Goal: Task Accomplishment & Management: Use online tool/utility

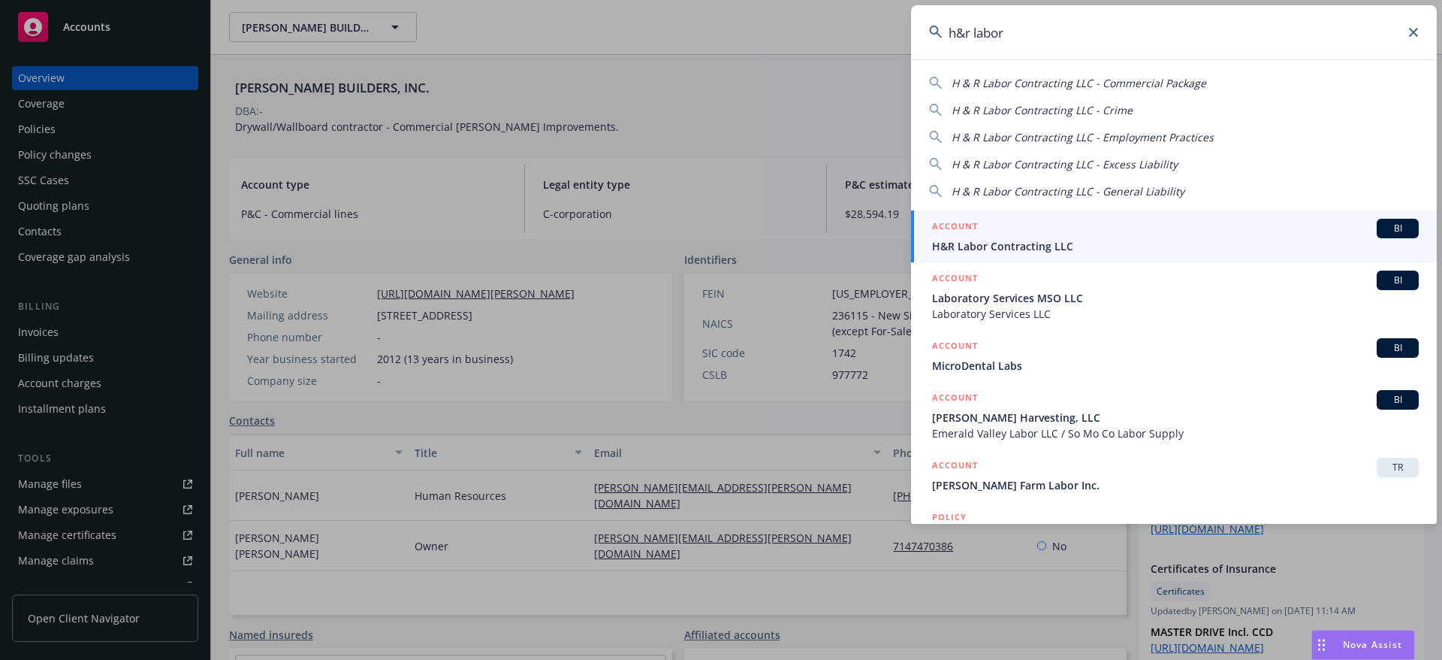
type input "h&r labor"
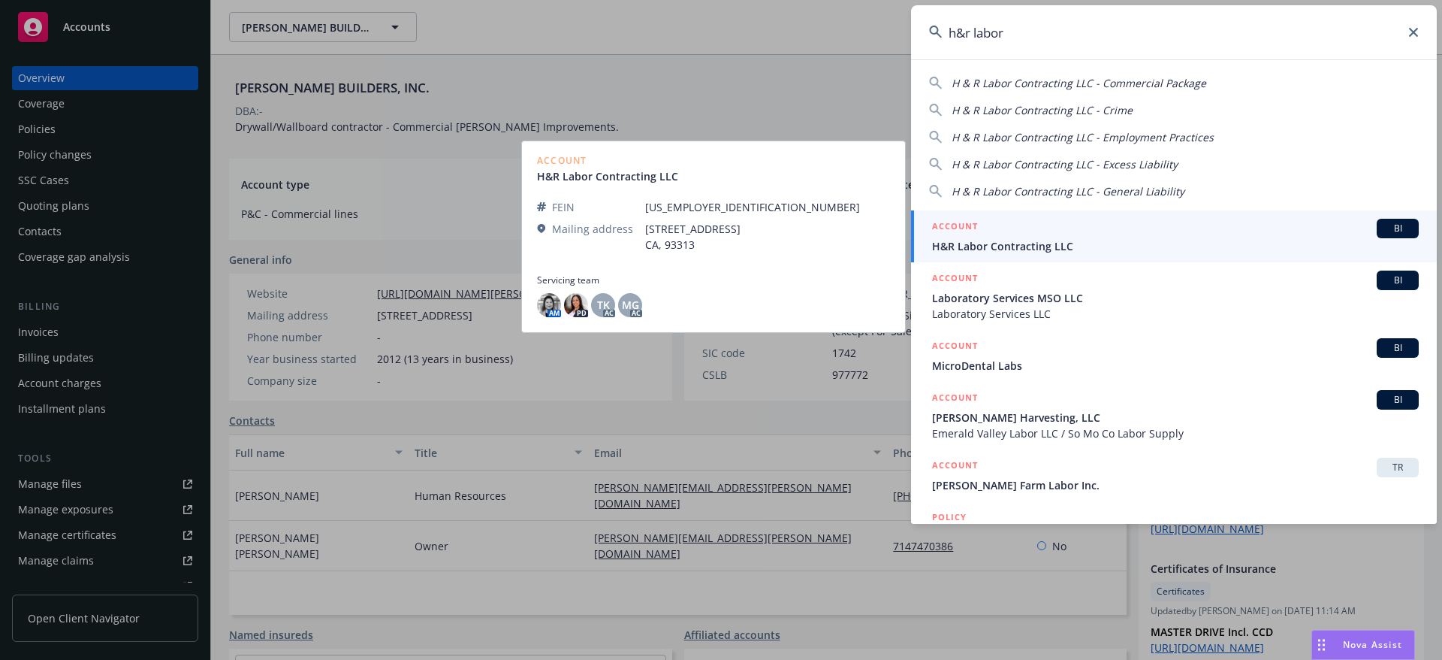
click at [1144, 243] on span "H&R Labor Contracting LLC" at bounding box center [1175, 246] width 487 height 16
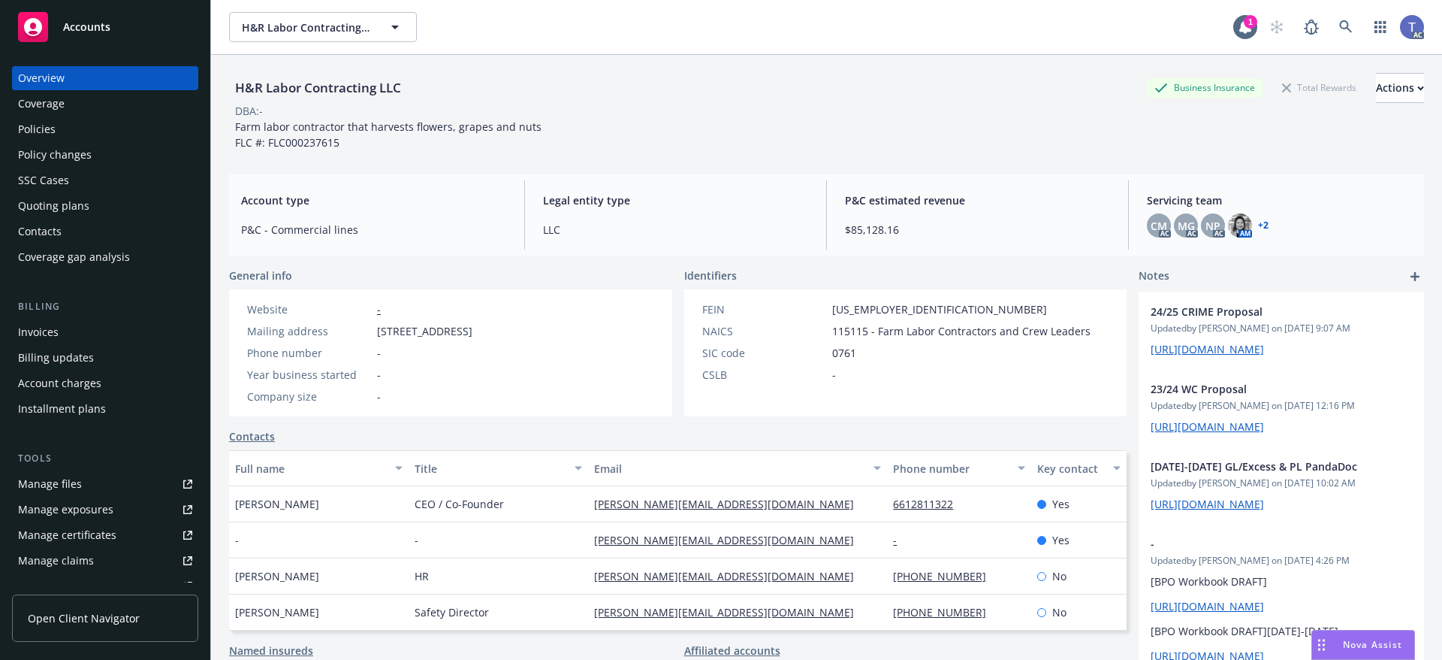
click at [863, 72] on div "H&R Labor Contracting LLC Business Insurance Total Rewards Actions DBA: - Farm …" at bounding box center [826, 108] width 1195 height 107
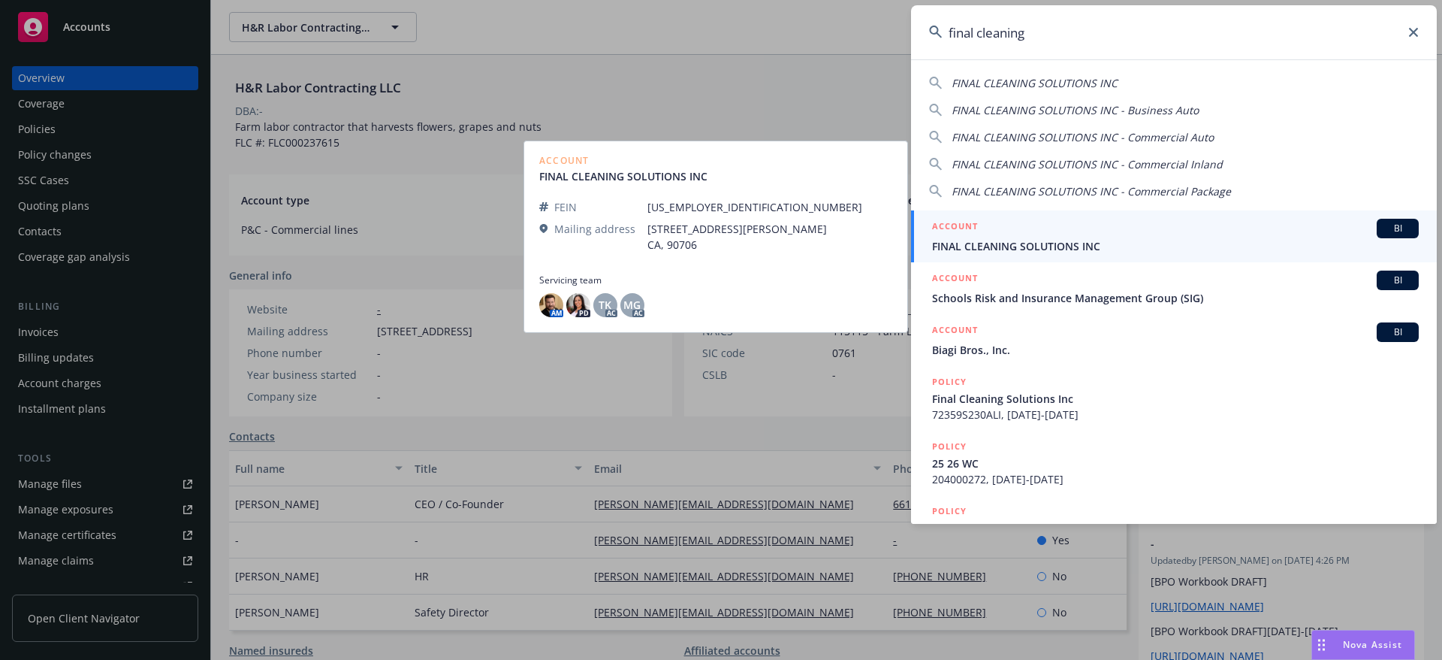
type input "final cleaning"
click at [981, 246] on span "FINAL CLEANING SOLUTIONS INC" at bounding box center [1175, 246] width 487 height 16
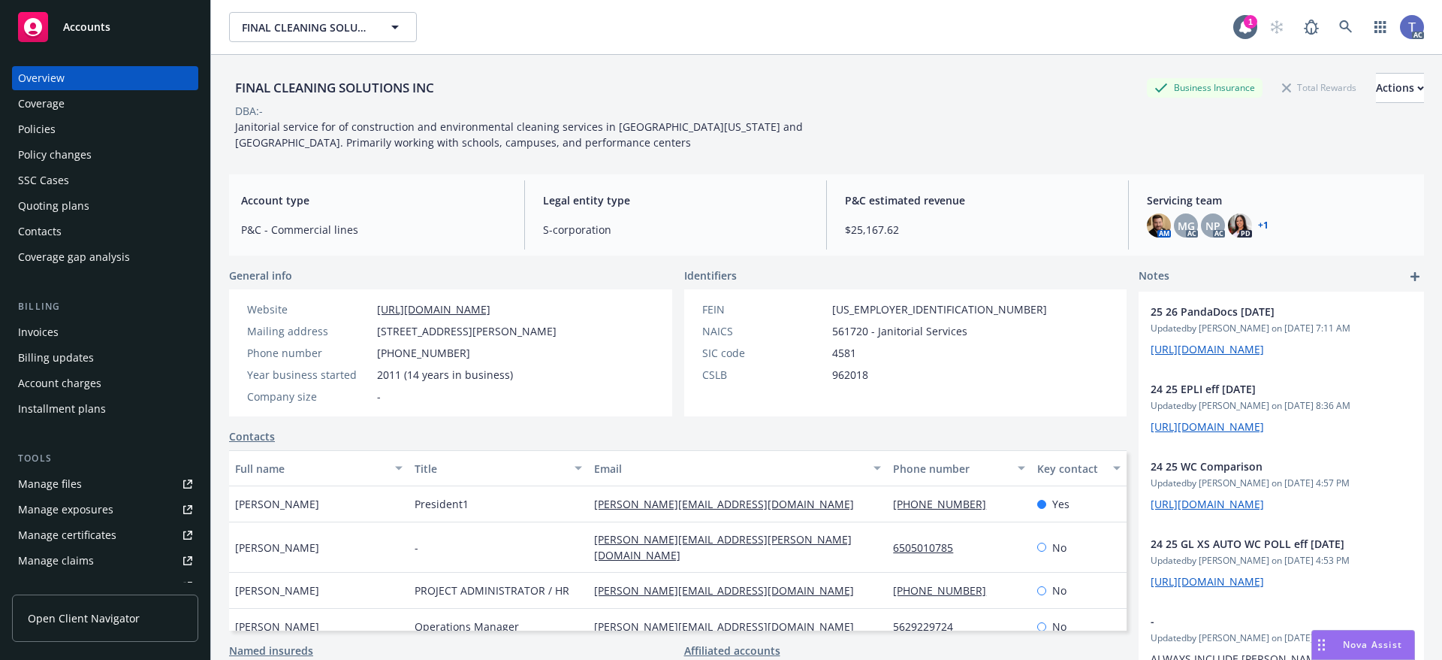
click at [80, 130] on div "Policies" at bounding box center [105, 129] width 174 height 24
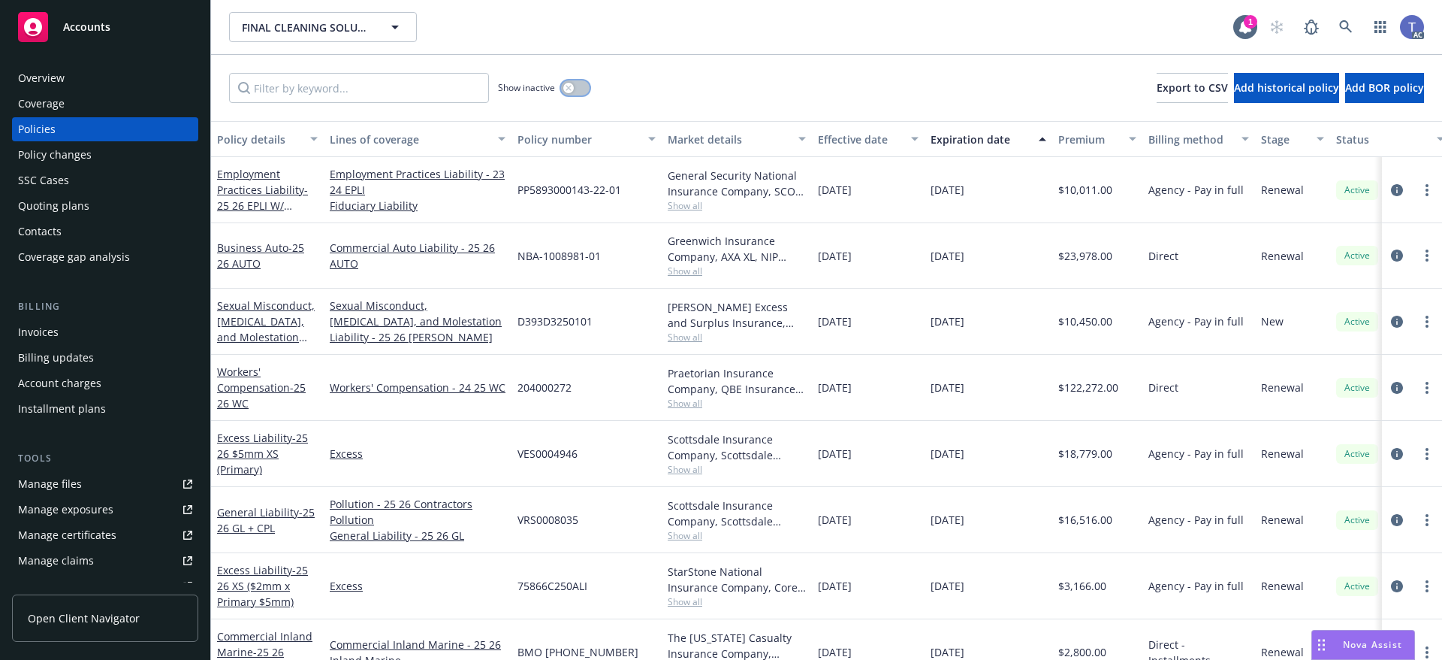
drag, startPoint x: 587, startPoint y: 92, endPoint x: 575, endPoint y: 89, distance: 12.4
click at [585, 90] on button "button" at bounding box center [575, 87] width 29 height 15
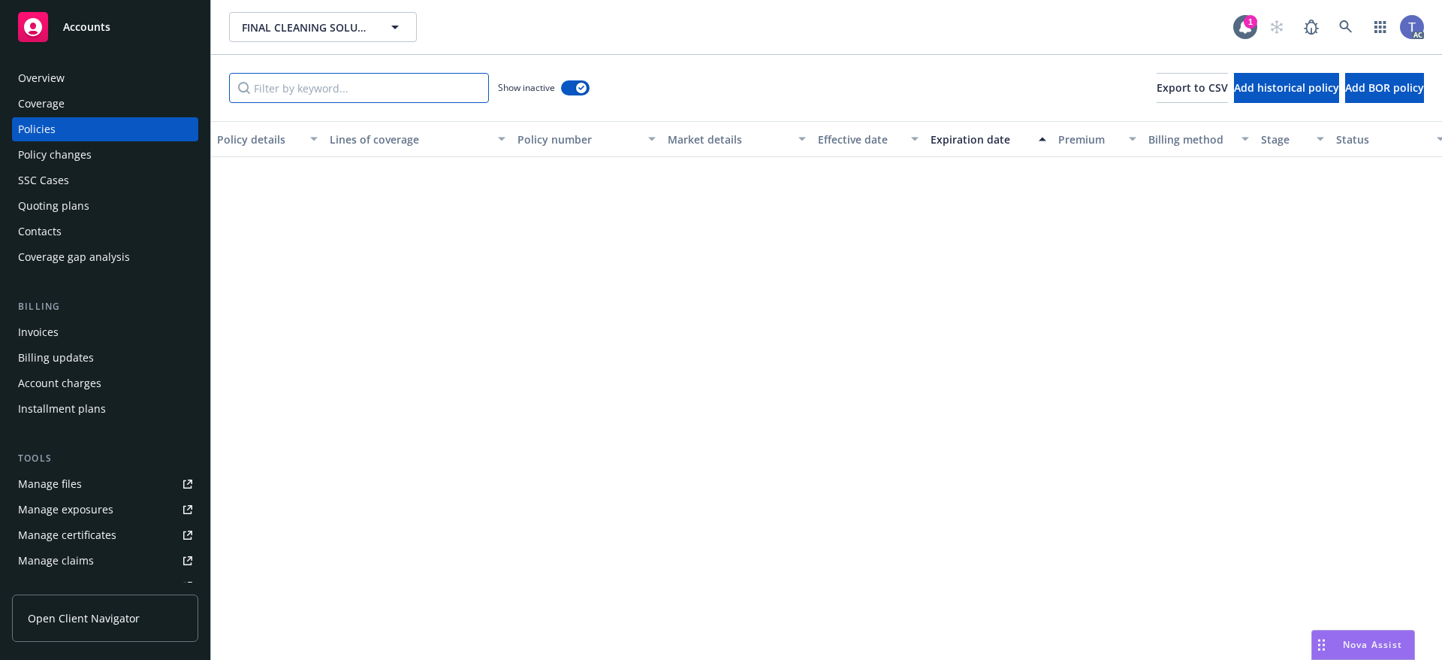
click at [448, 90] on input "Filter by keyword..." at bounding box center [359, 88] width 260 height 30
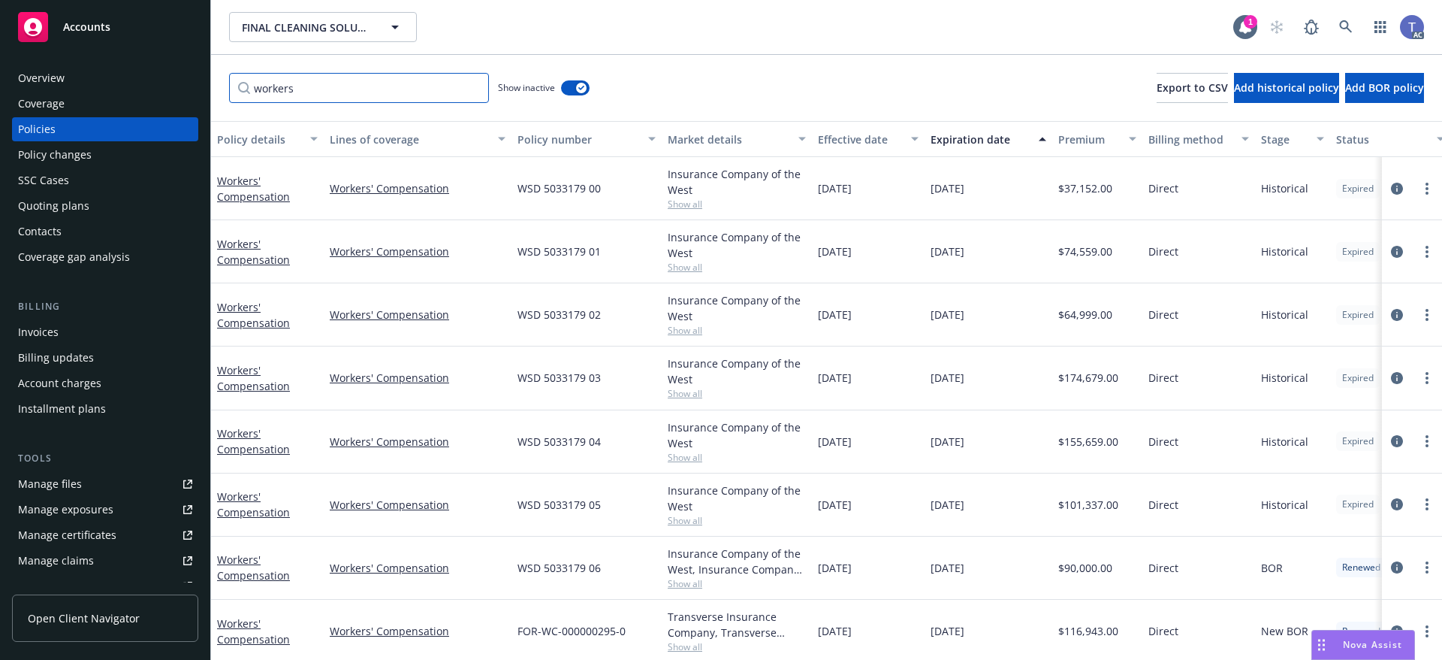
scroll to position [206, 0]
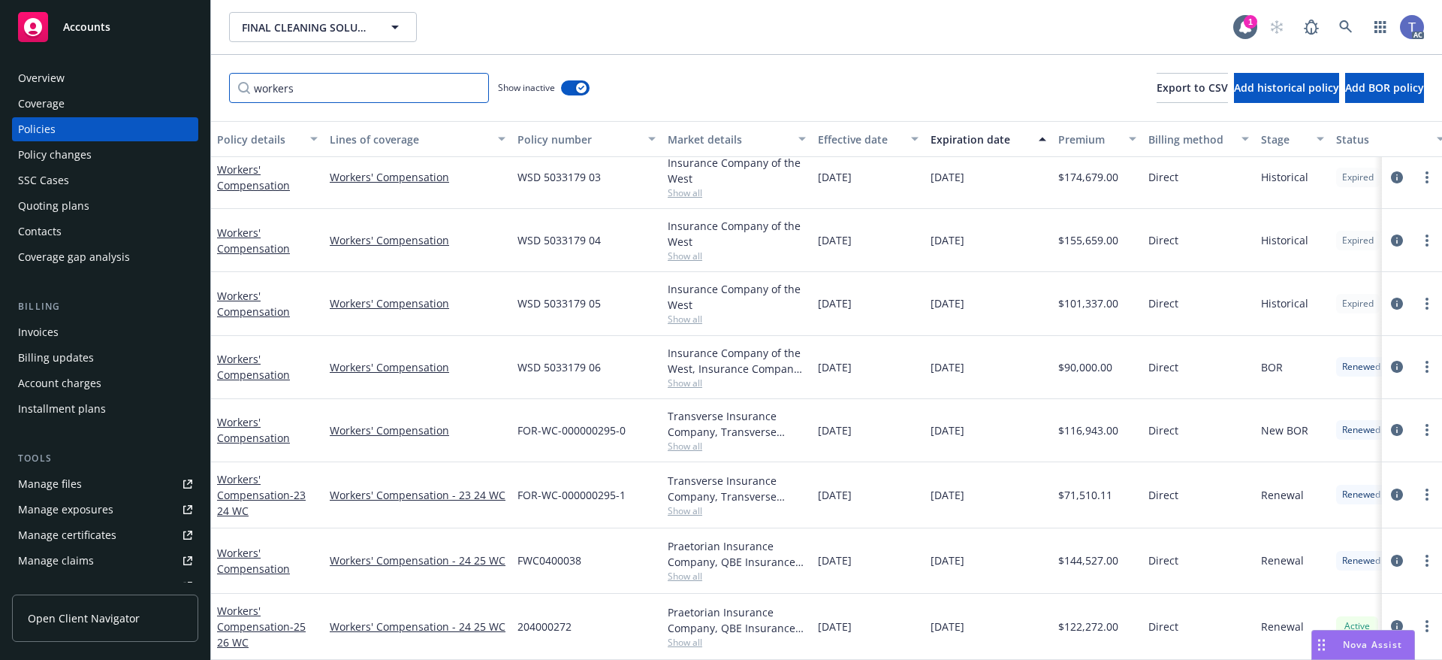
type input "workers"
click at [97, 154] on div "Policy changes" at bounding box center [105, 155] width 174 height 24
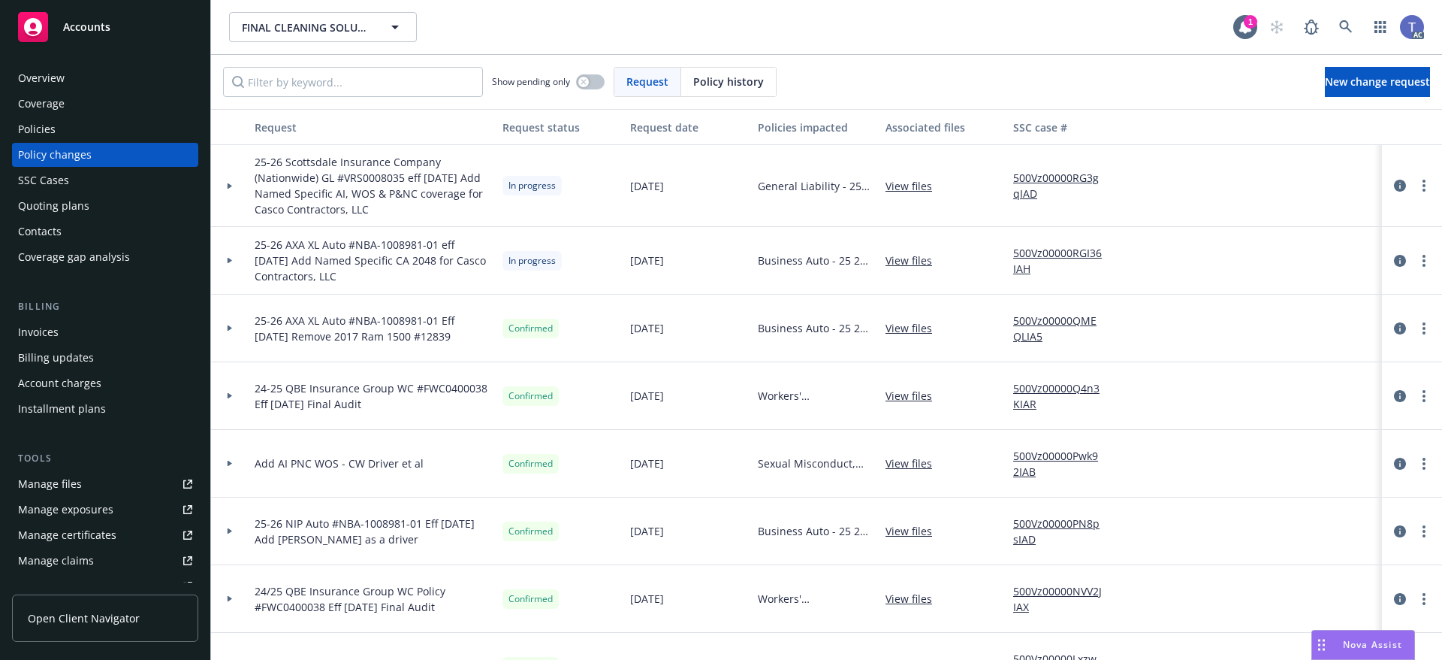
click at [1085, 258] on link "500Vz00000RGI36IAH" at bounding box center [1063, 261] width 101 height 32
click at [744, 14] on div "FINAL CLEANING SOLUTIONS INC FINAL CLEANING SOLUTIONS INC" at bounding box center [731, 27] width 1004 height 30
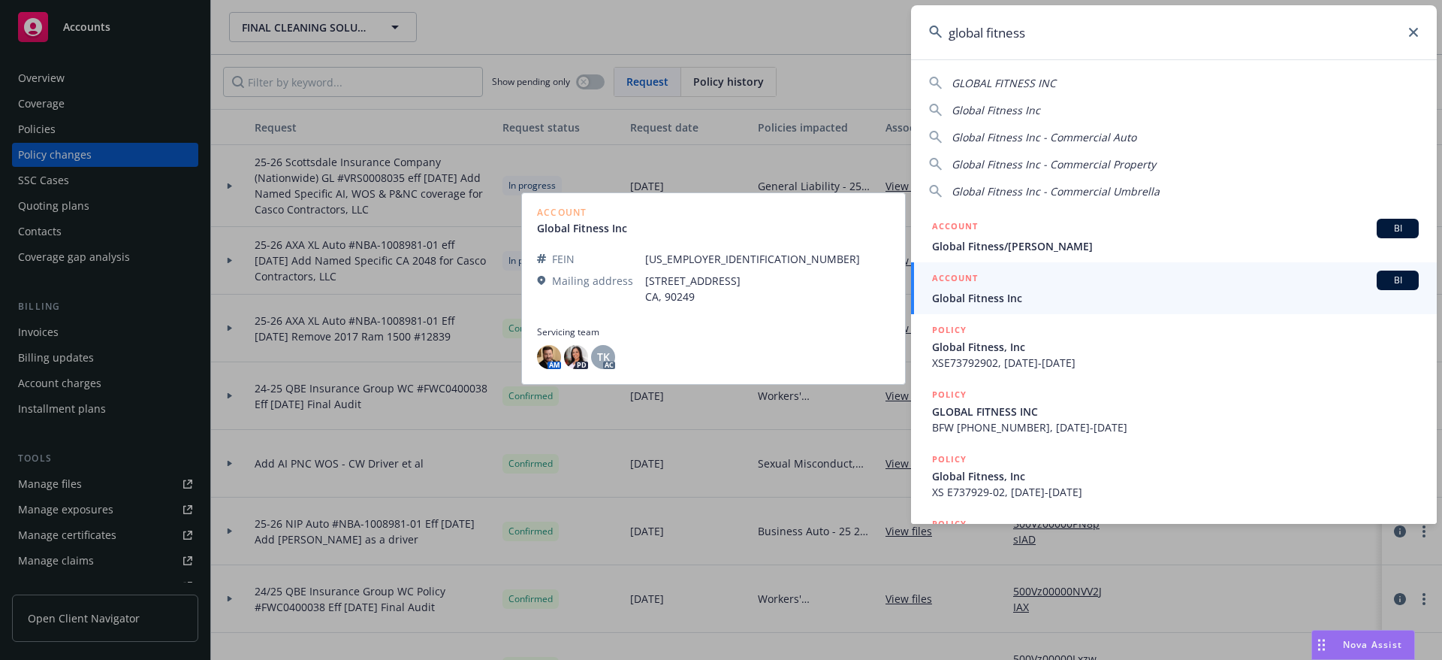
type input "global fitness"
click at [992, 289] on div "ACCOUNT BI" at bounding box center [1175, 280] width 487 height 20
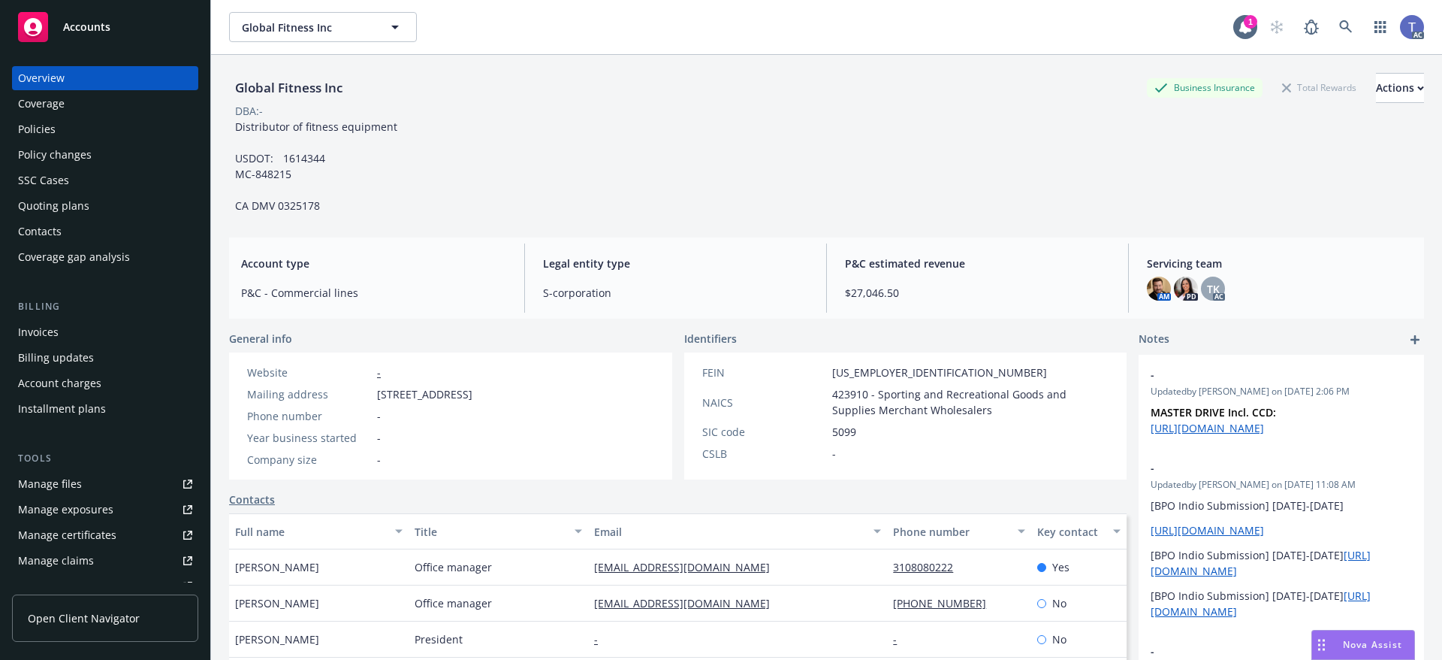
click at [56, 123] on div "Policies" at bounding box center [105, 129] width 174 height 24
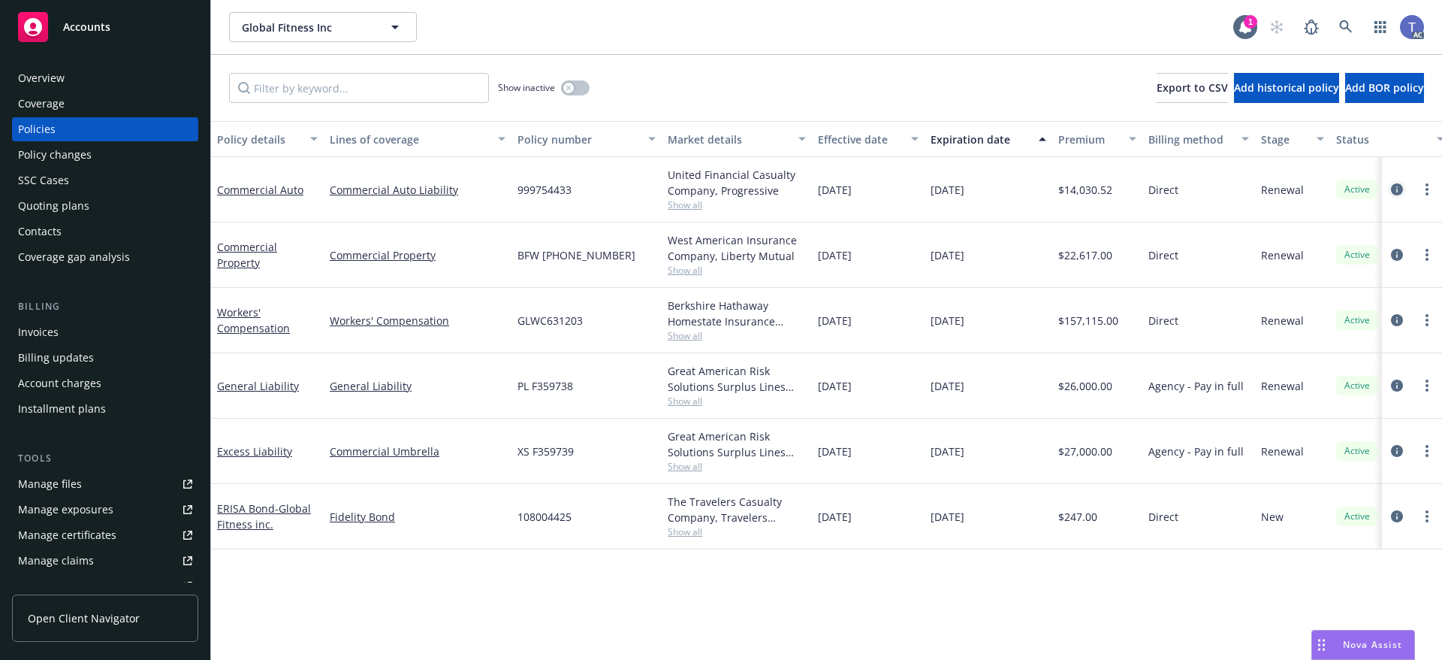
click at [1398, 196] on link "circleInformation" at bounding box center [1397, 189] width 18 height 18
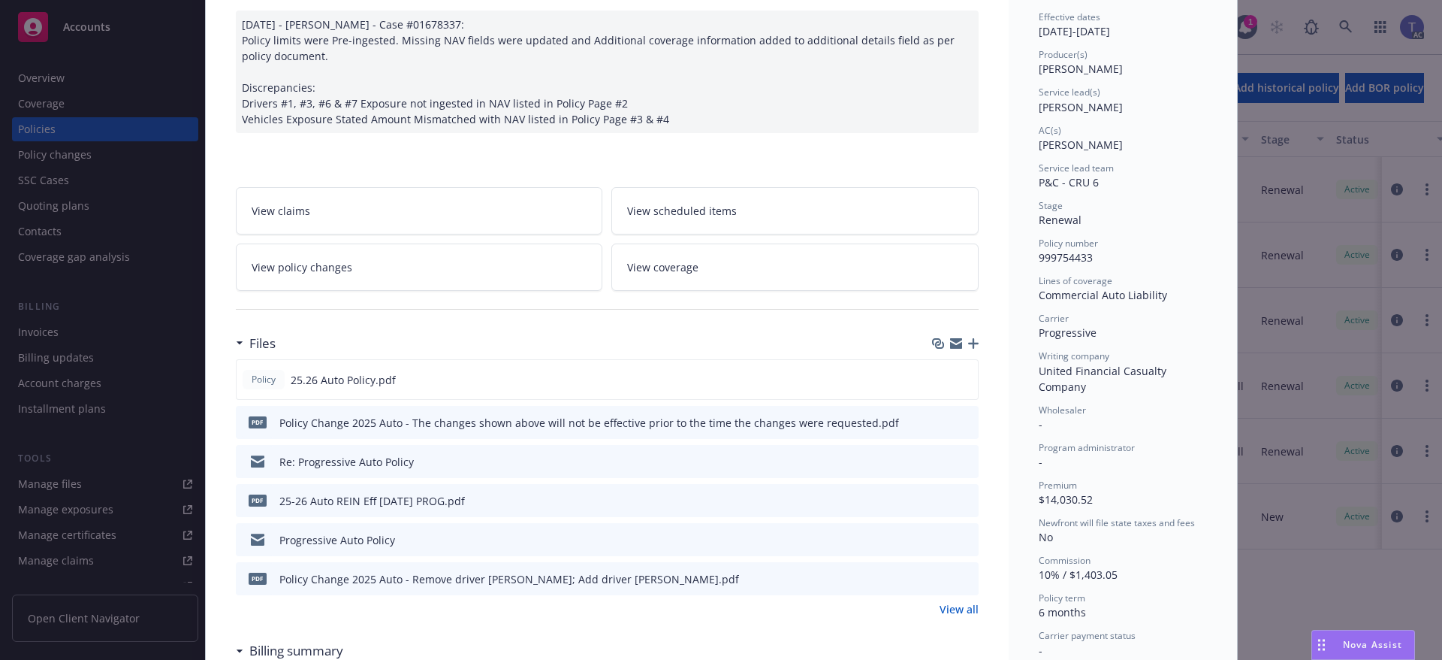
scroll to position [225, 0]
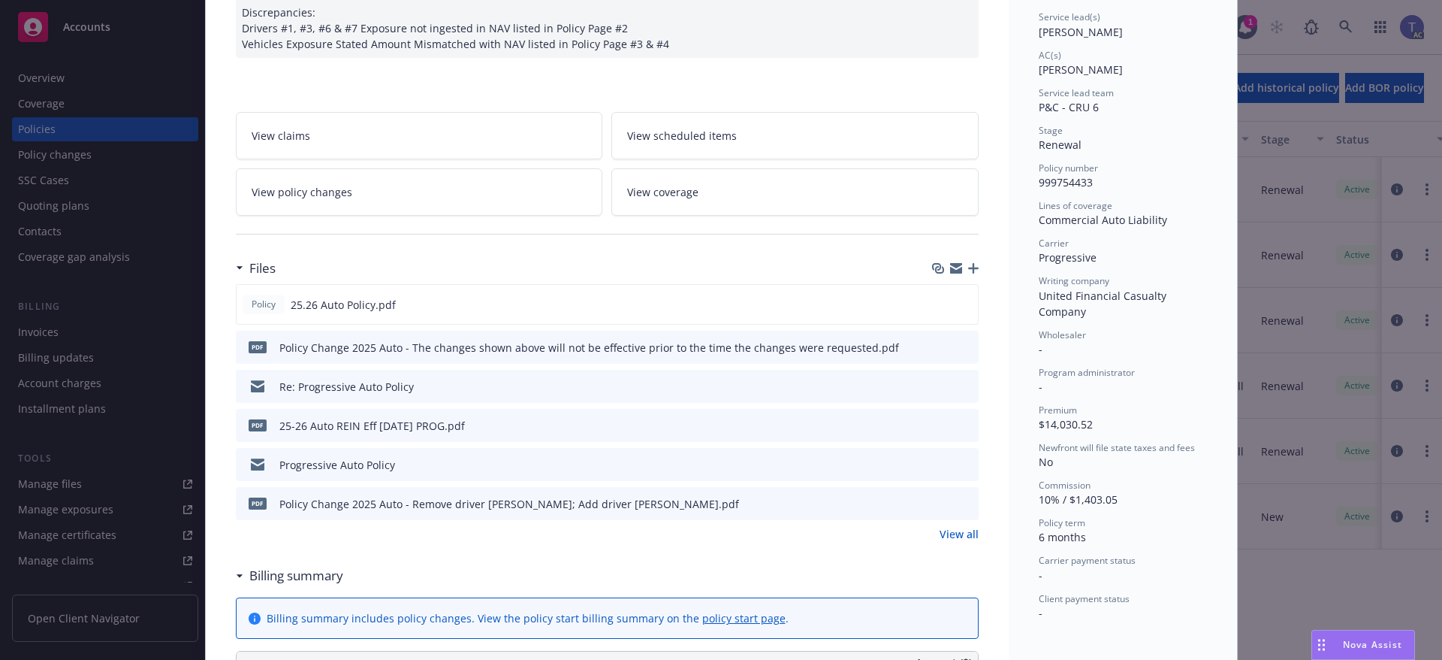
click at [944, 537] on link "View all" at bounding box center [959, 534] width 39 height 16
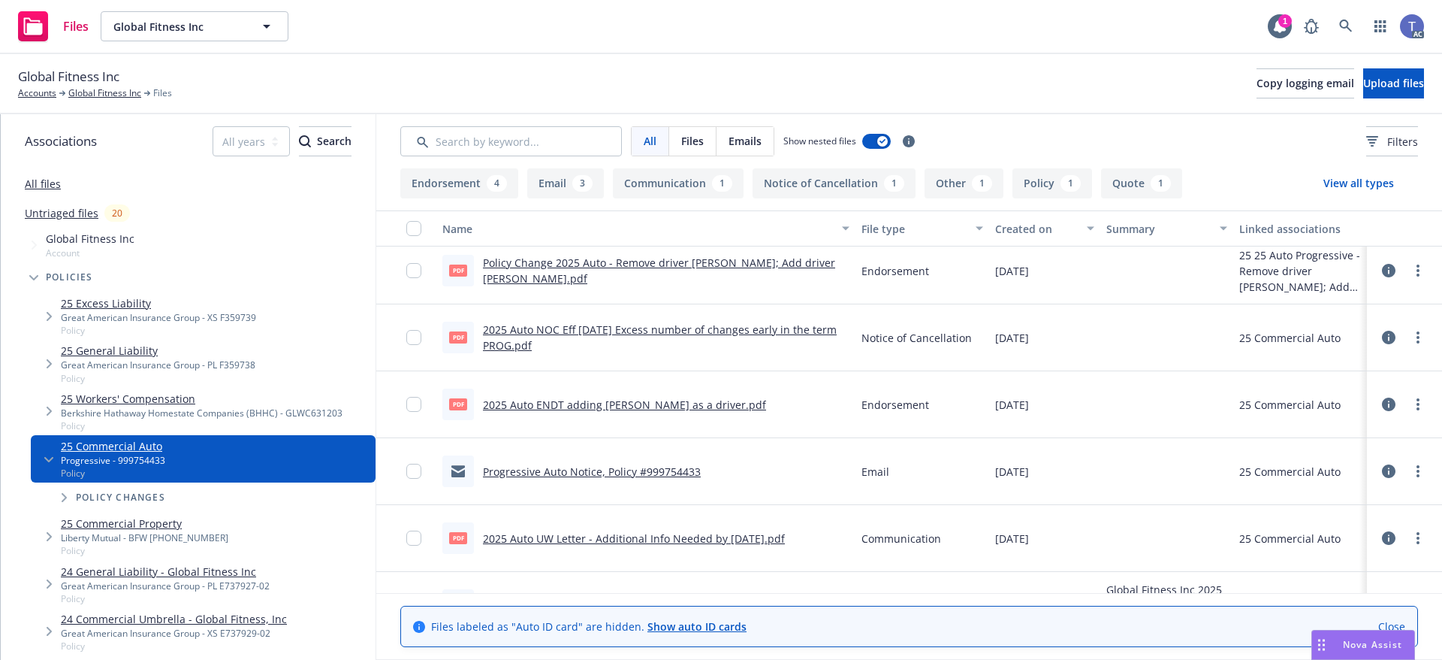
scroll to position [300, 0]
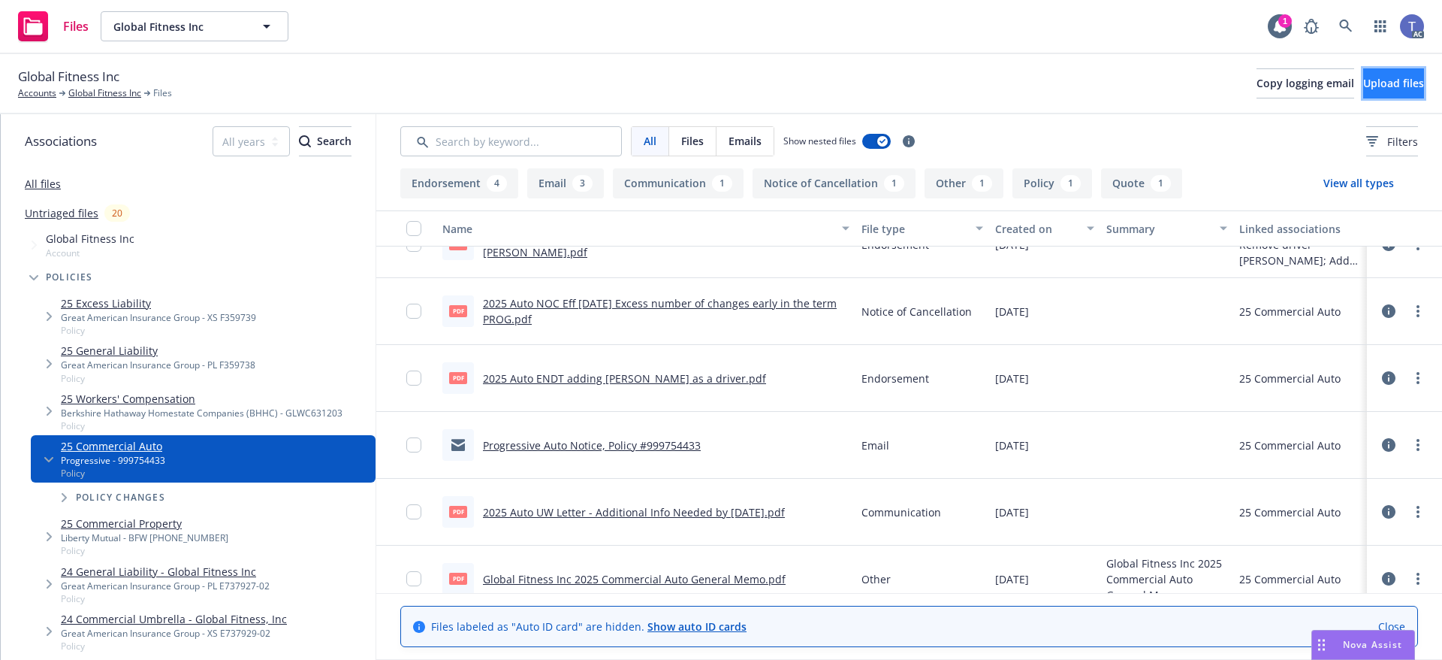
click at [1386, 92] on button "Upload files" at bounding box center [1393, 83] width 61 height 30
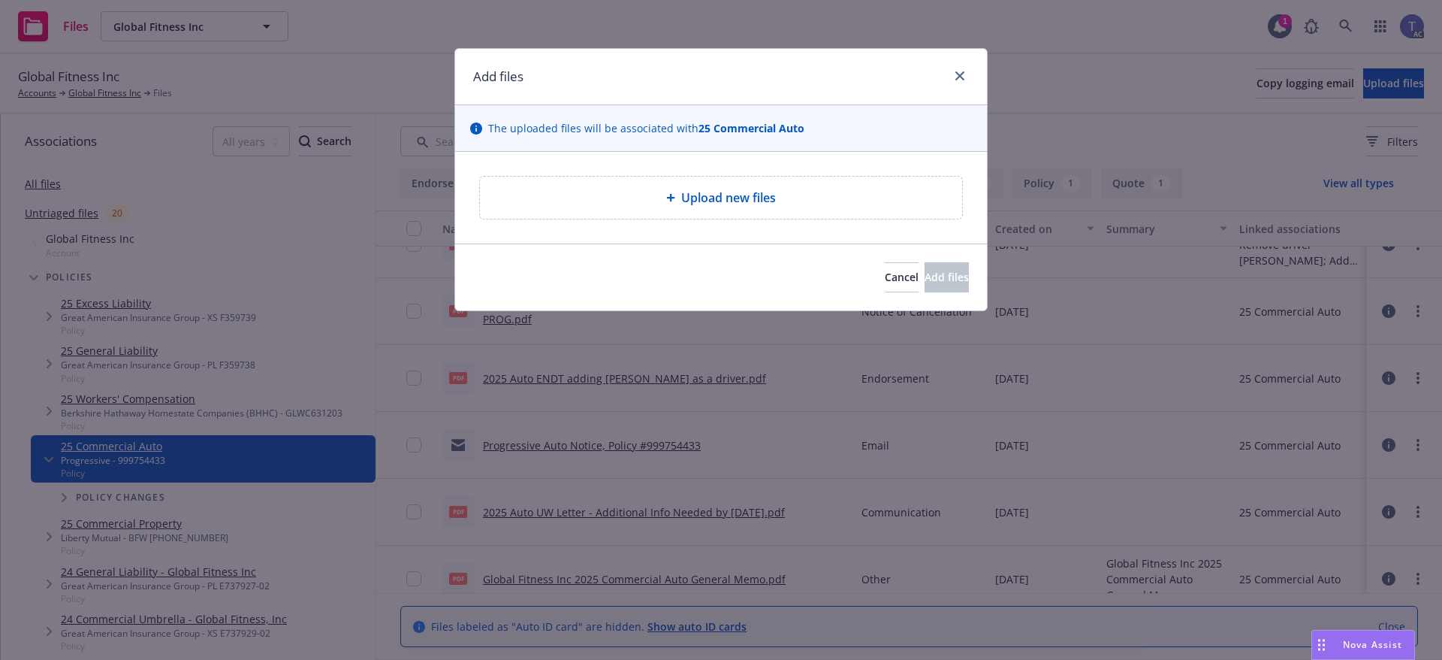
click at [792, 198] on div "Upload new files" at bounding box center [721, 198] width 458 height 18
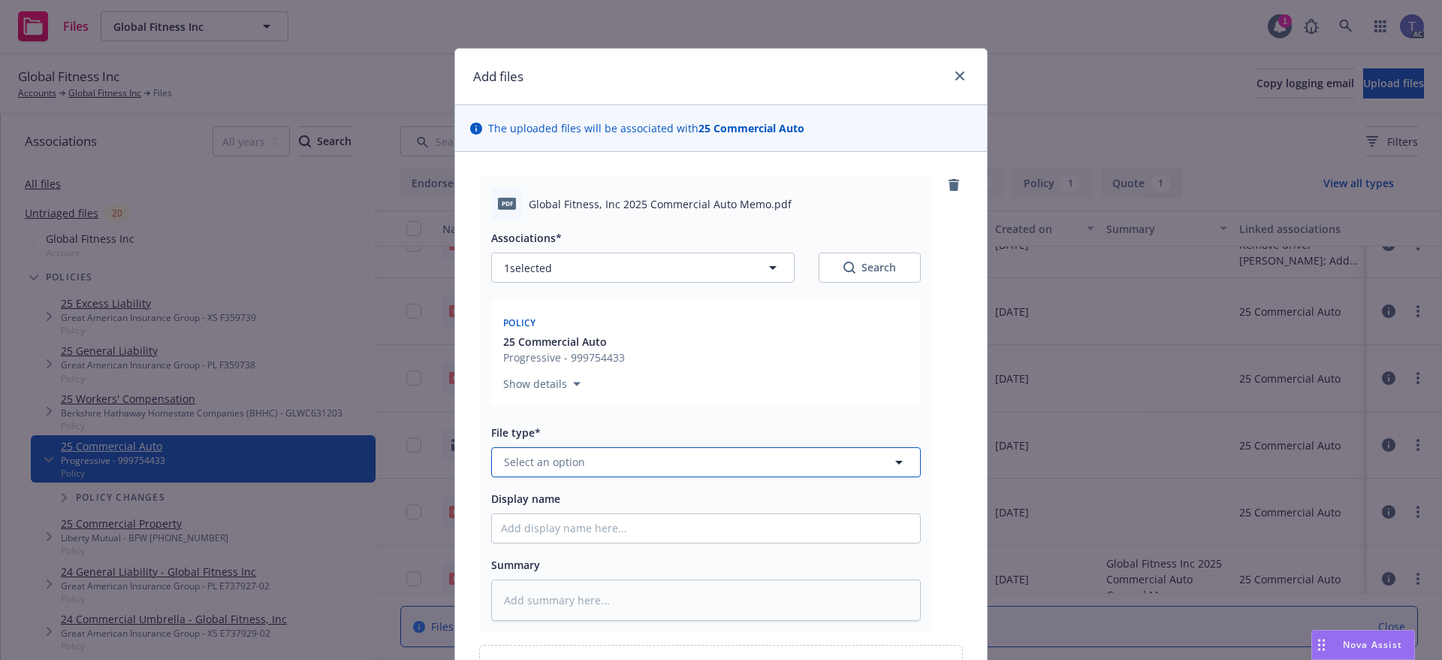
click at [641, 460] on button "Select an option" at bounding box center [706, 462] width 430 height 30
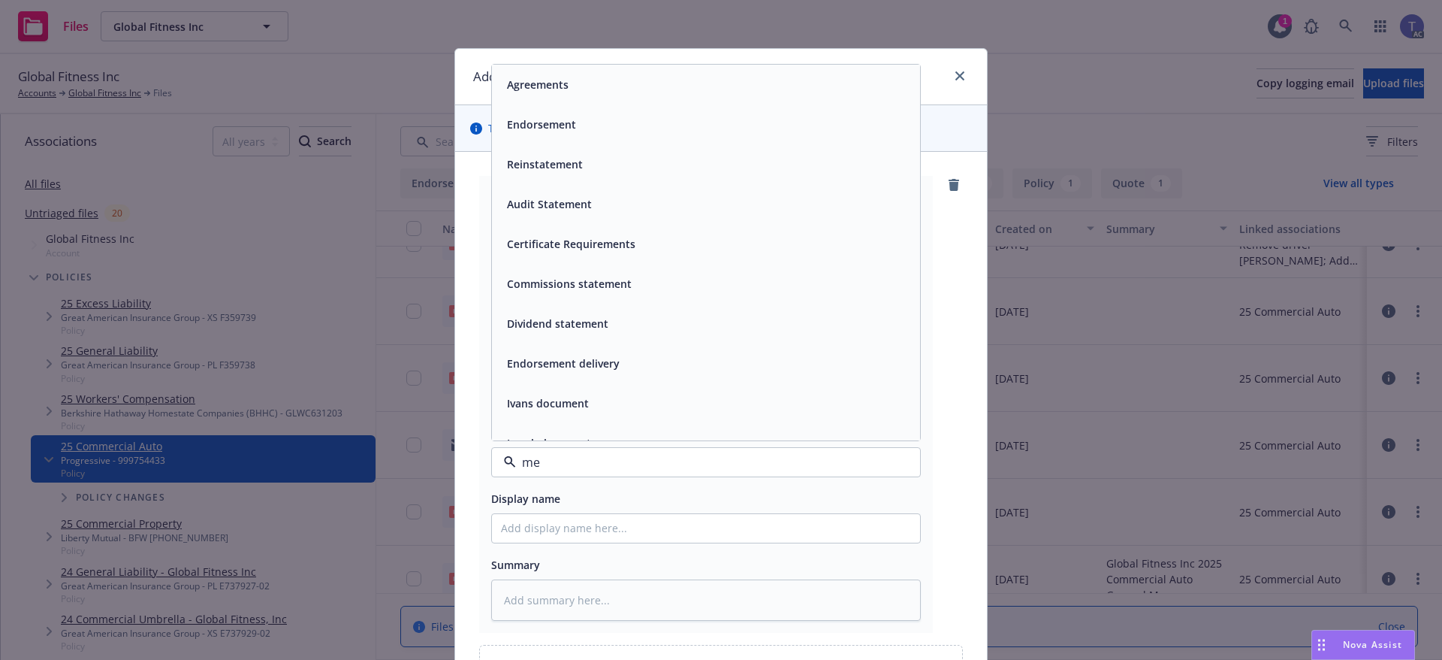
type input "mem"
type textarea "x"
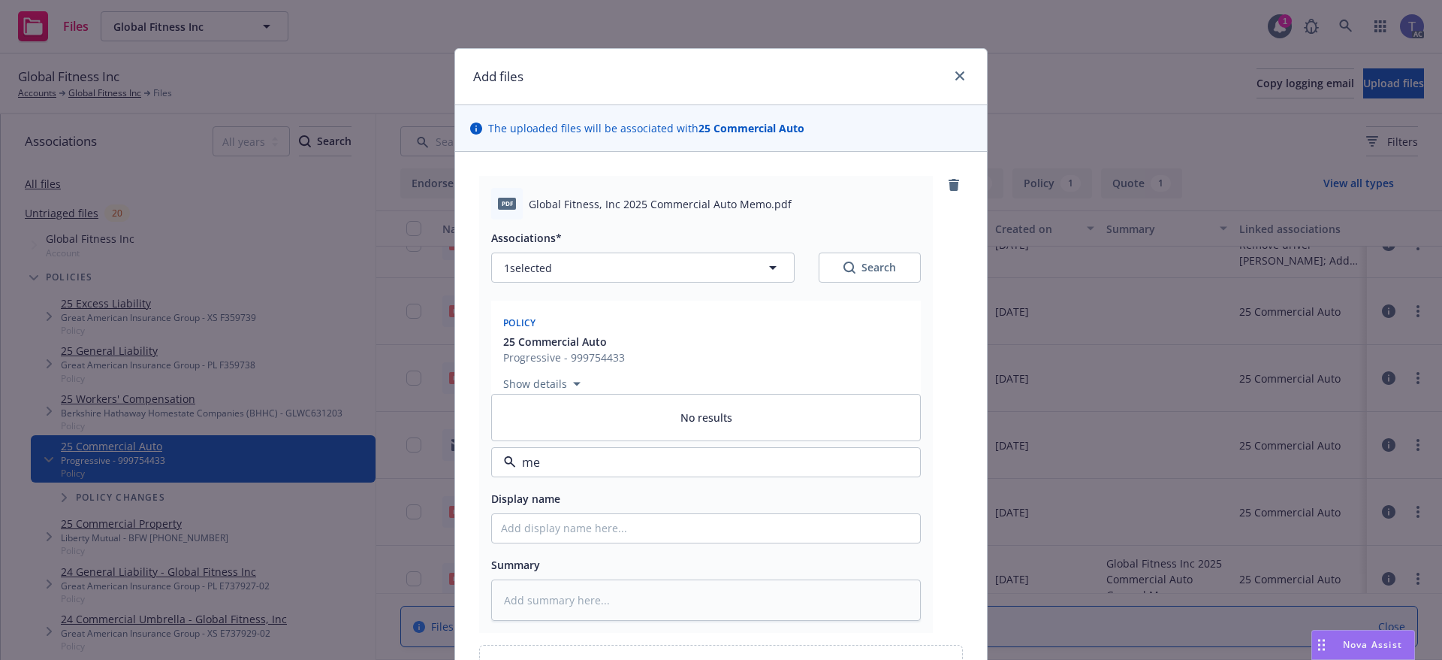
type input "m"
type input "co"
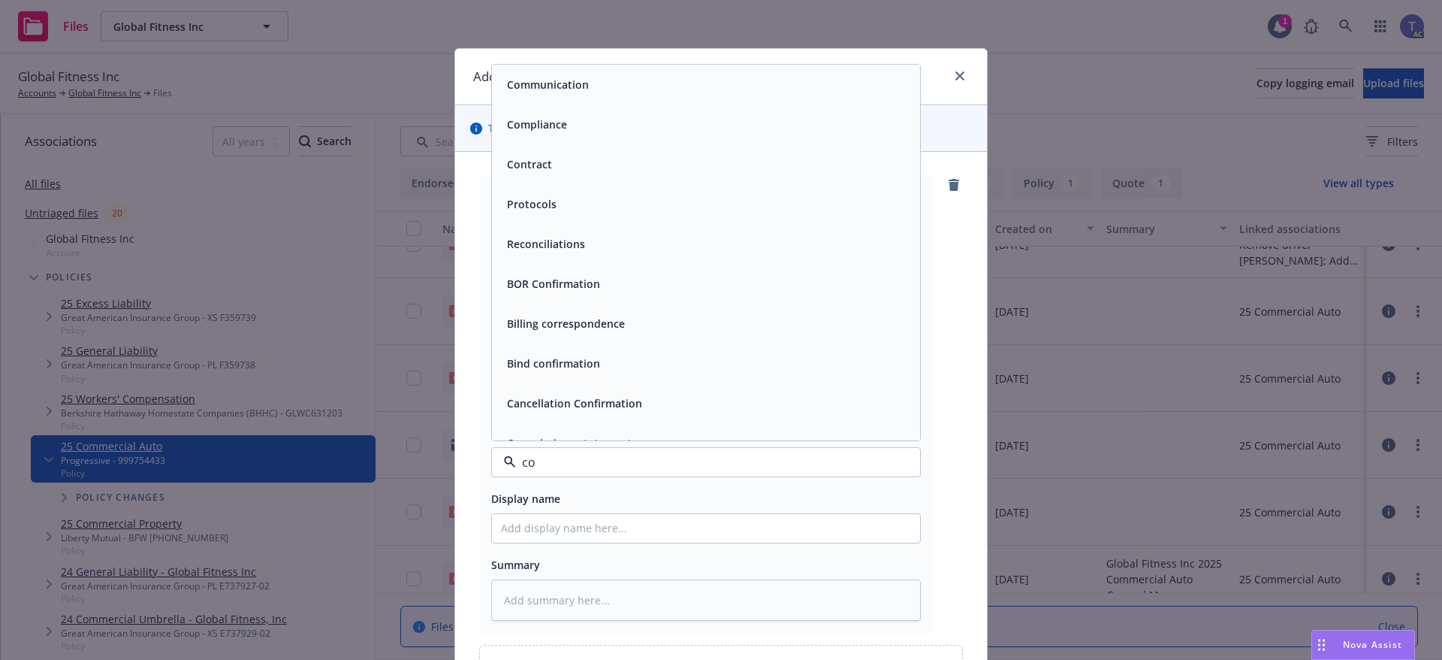
click at [586, 87] on div "Communication" at bounding box center [706, 85] width 410 height 22
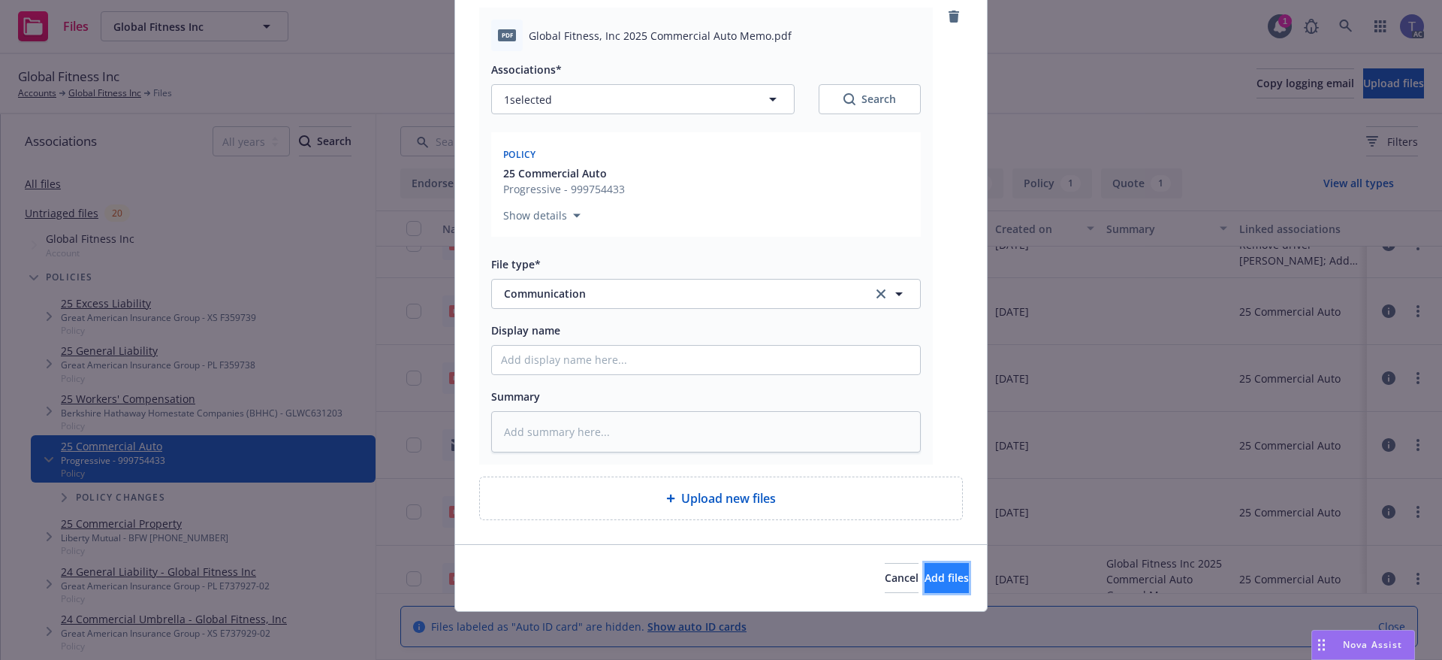
click at [925, 570] on span "Add files" at bounding box center [947, 577] width 44 height 14
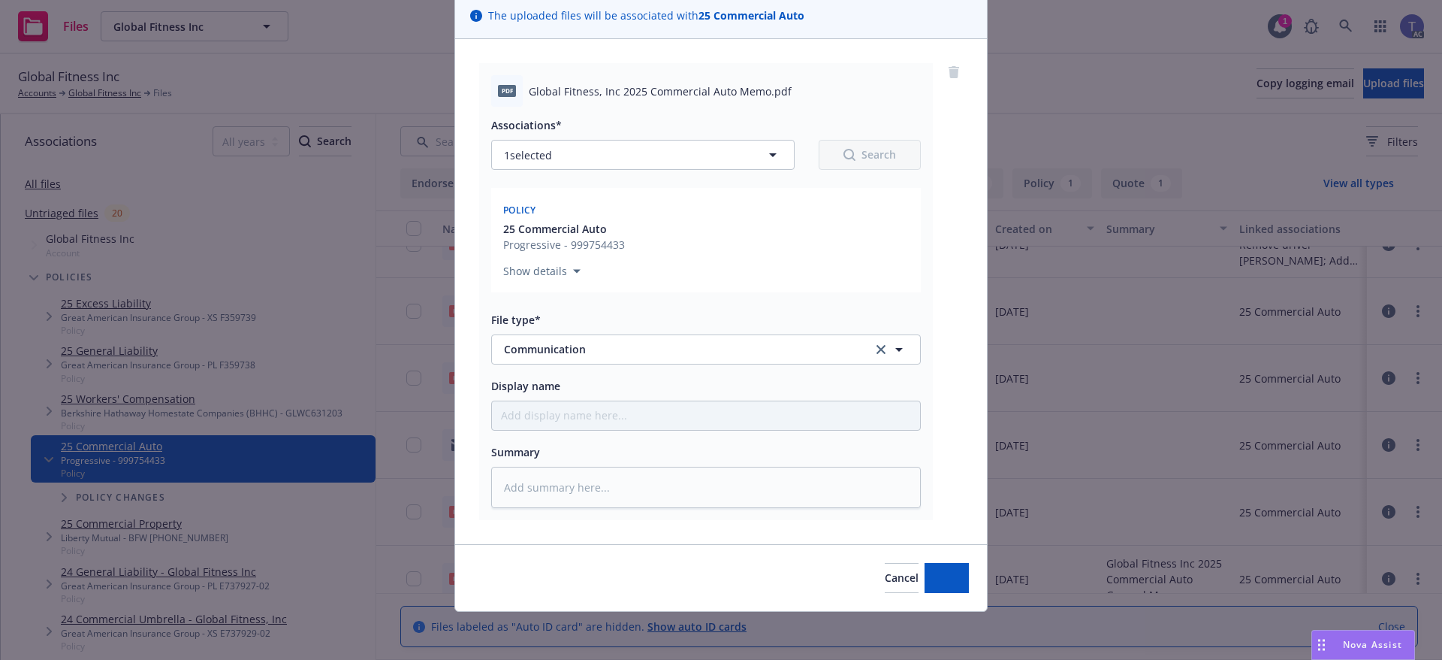
scroll to position [113, 0]
type textarea "x"
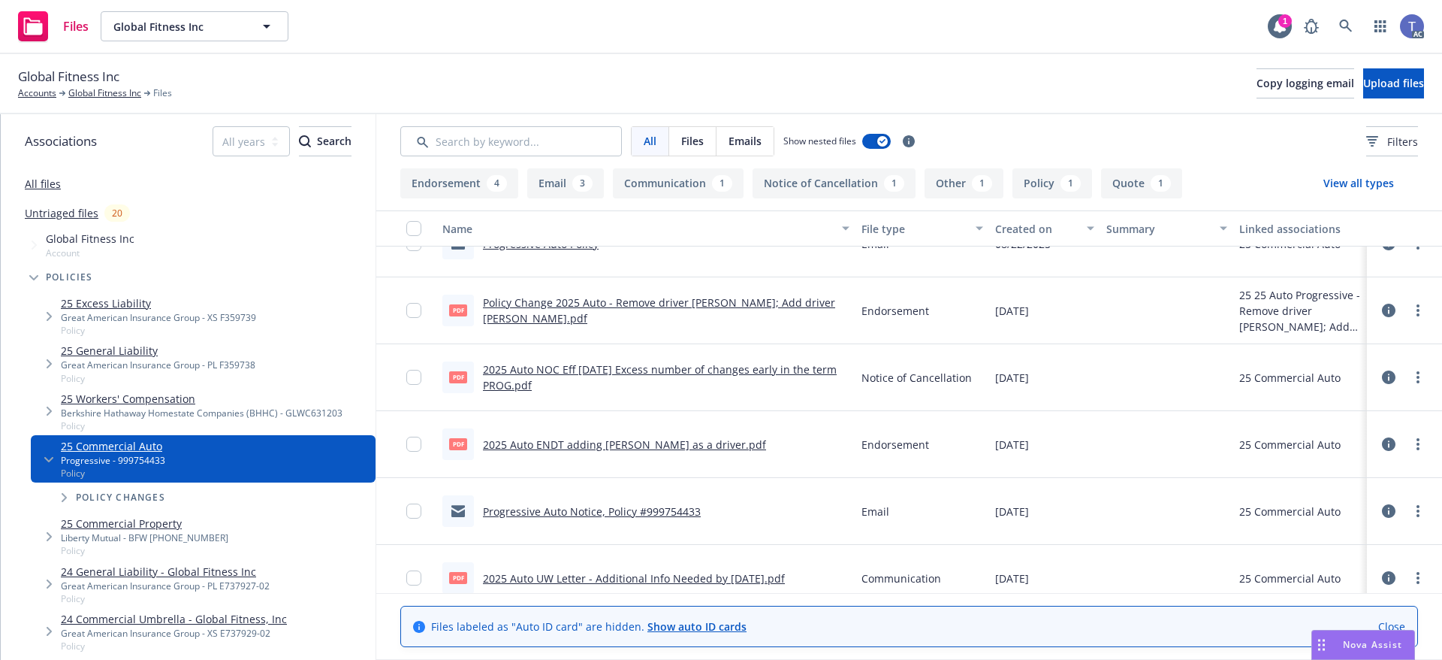
scroll to position [367, 0]
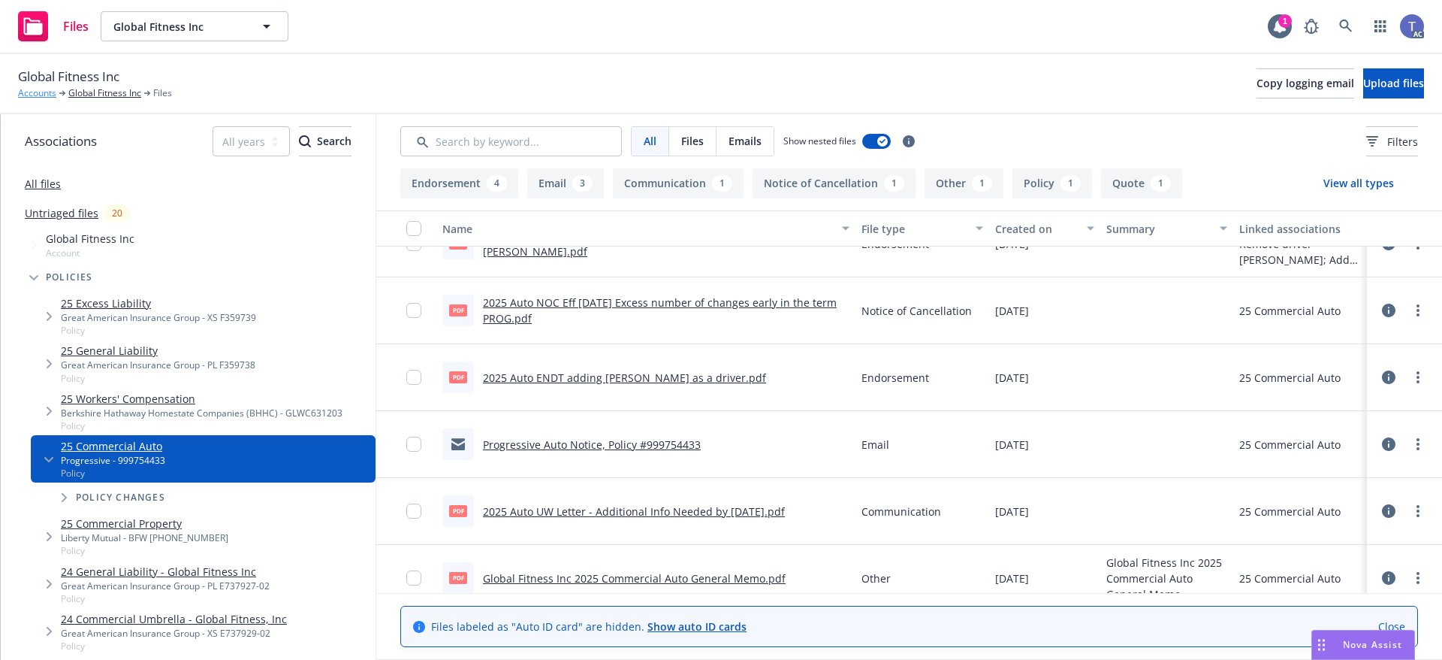
click at [23, 92] on link "Accounts" at bounding box center [37, 93] width 38 height 14
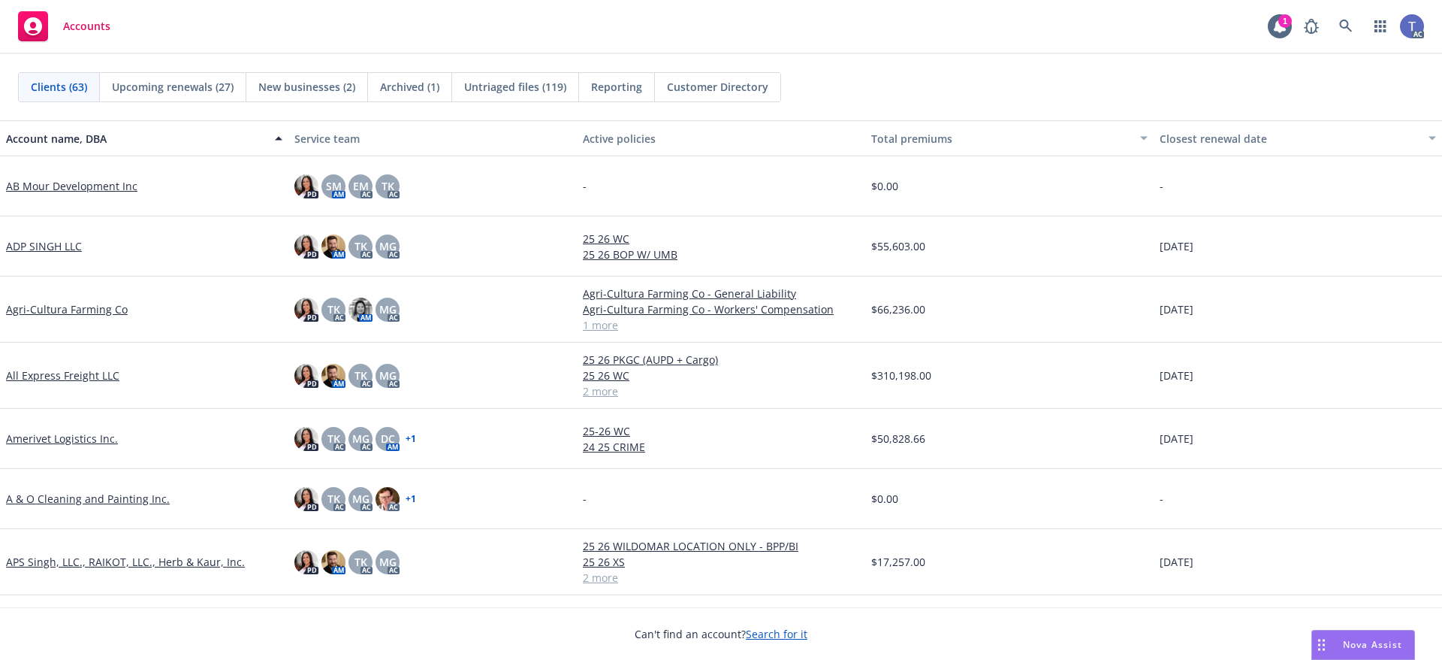
click at [824, 80] on div "Clients (63) Upcoming renewals (27) New businesses (2) Archived (1) Untriaged f…" at bounding box center [721, 87] width 1406 height 30
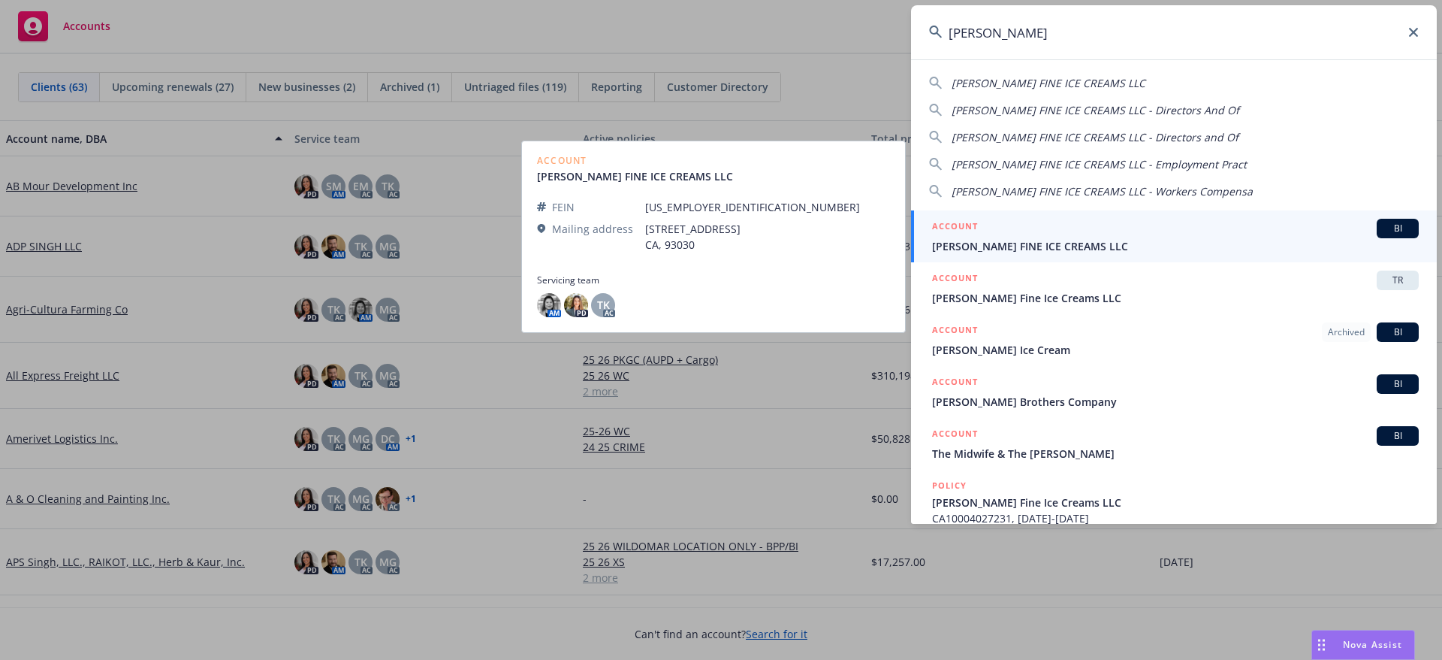
type input "mcconnell"
click at [1151, 237] on div "ACCOUNT BI" at bounding box center [1175, 229] width 487 height 20
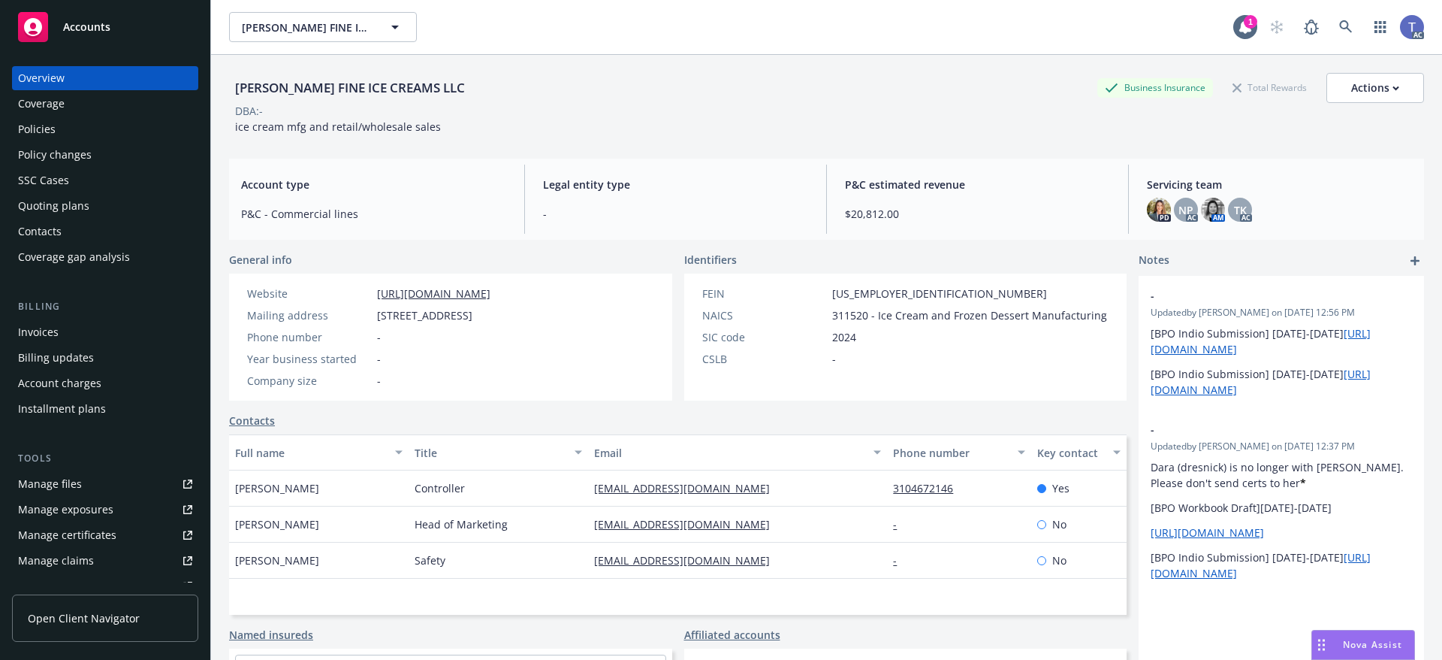
click at [71, 199] on div "Quoting plans" at bounding box center [53, 206] width 71 height 24
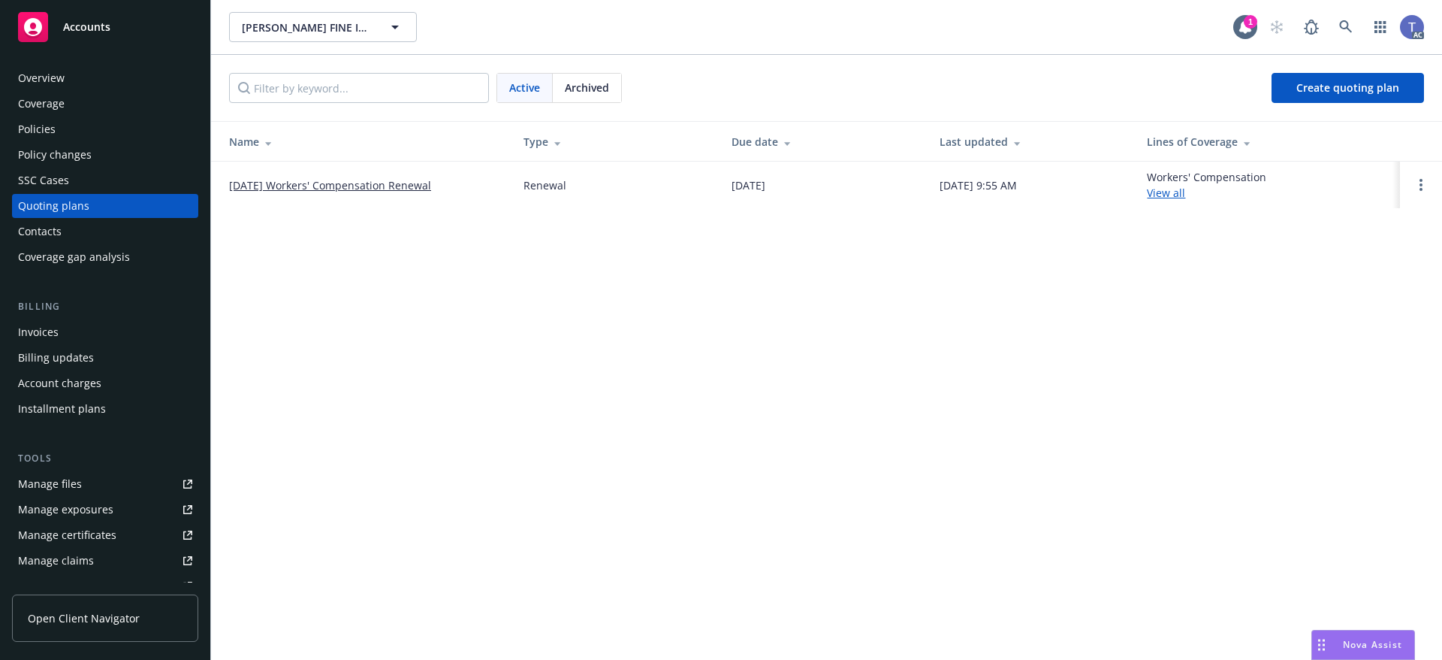
click at [373, 188] on link "09/23/25 Workers' Compensation Renewal" at bounding box center [330, 185] width 202 height 16
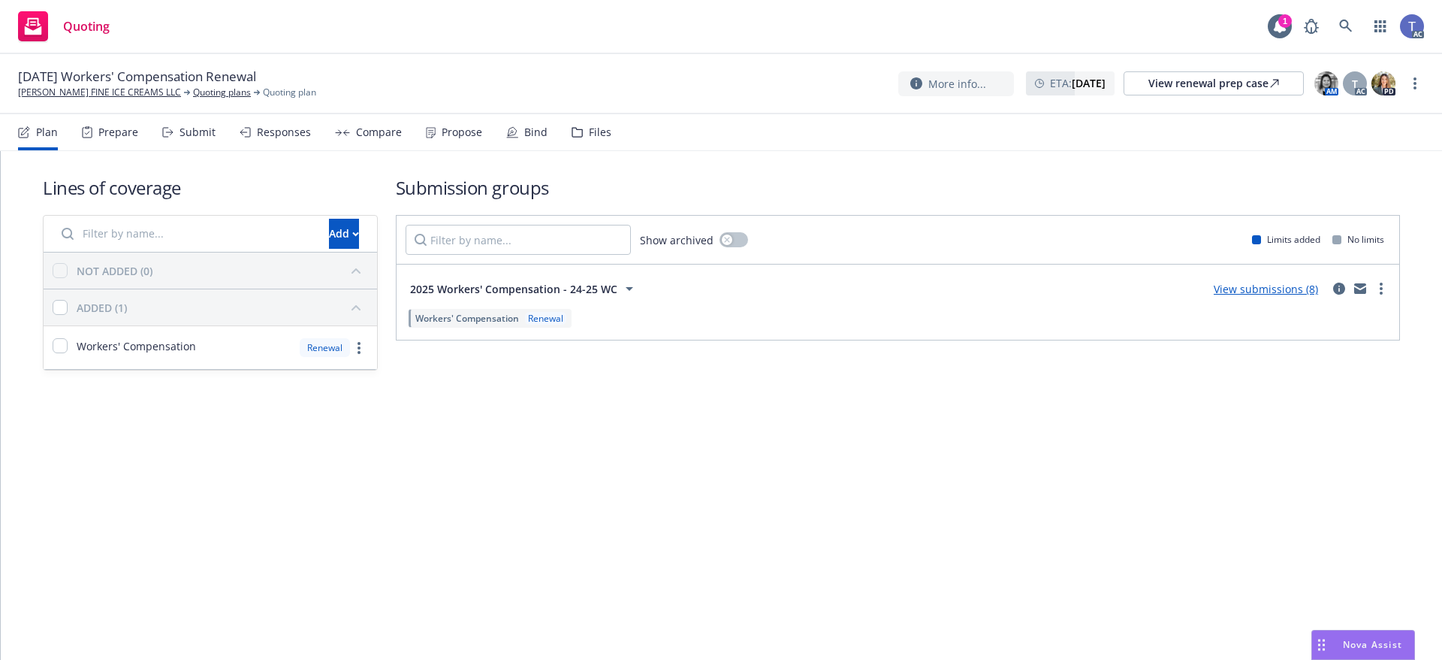
click at [602, 138] on div "Files" at bounding box center [600, 132] width 23 height 12
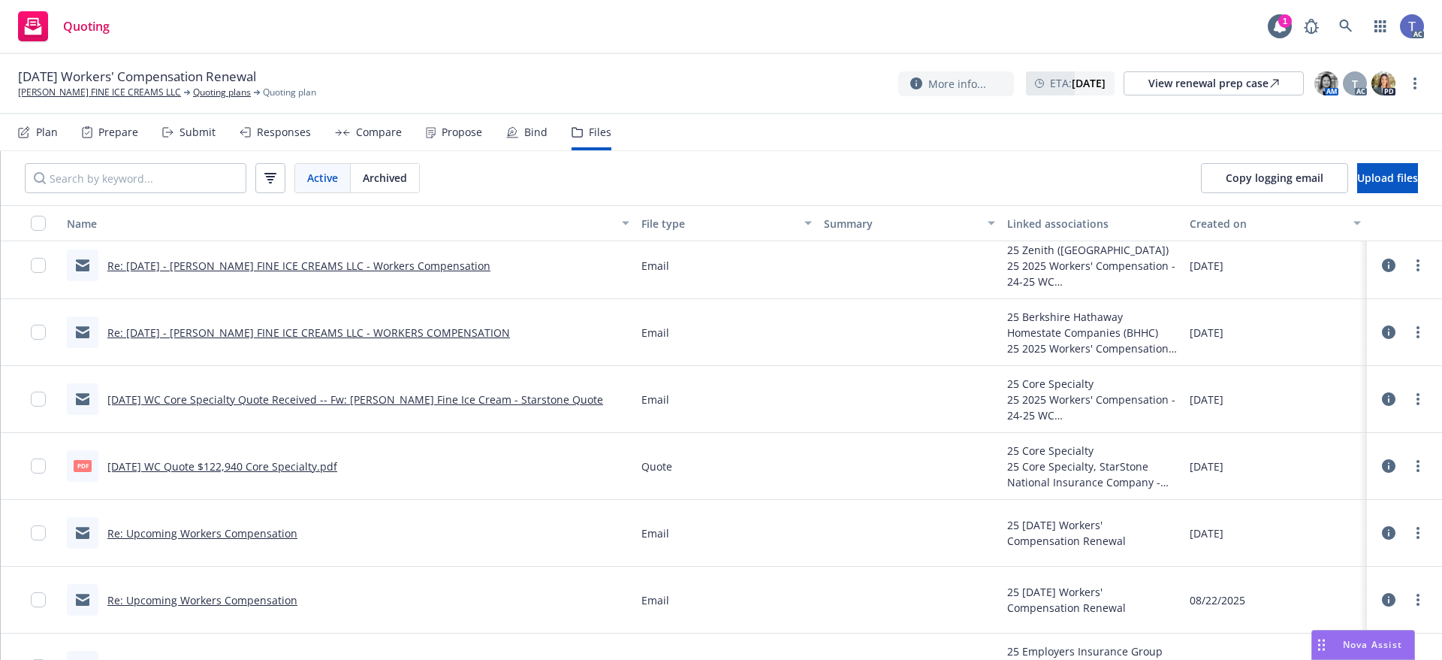
scroll to position [300, 0]
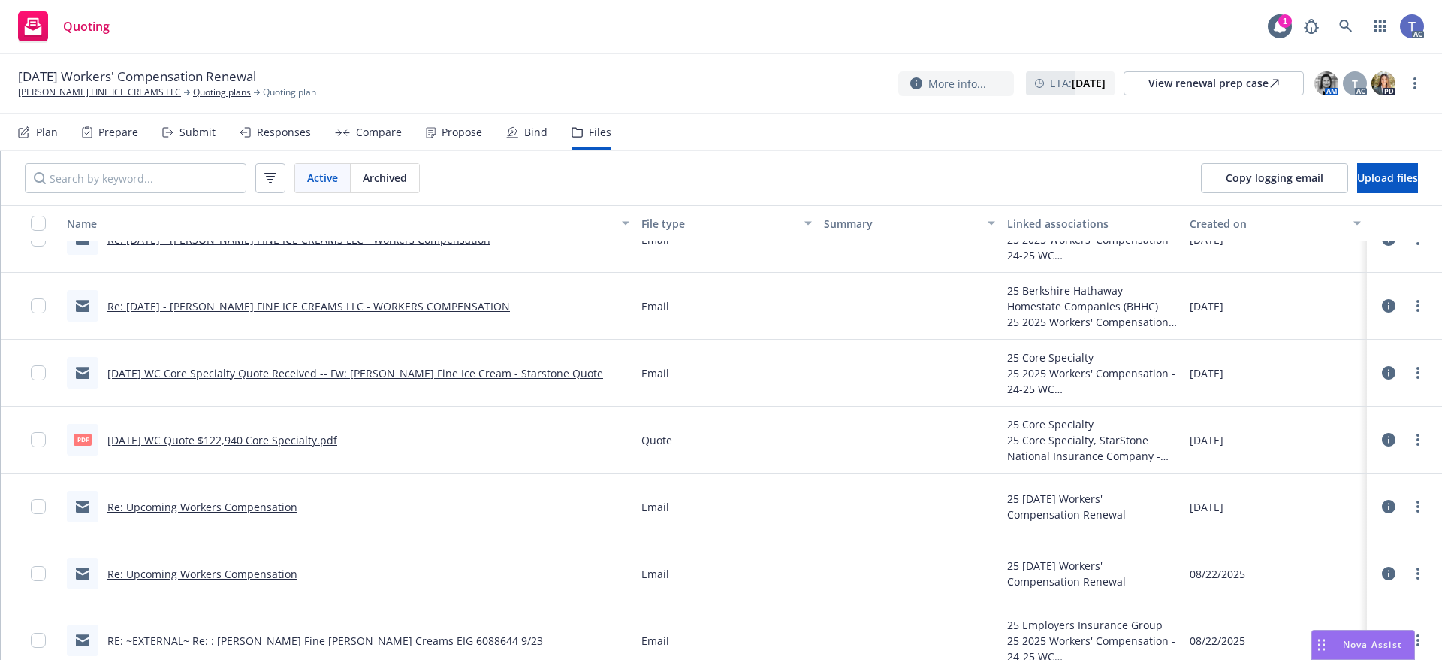
click at [303, 434] on link "09-23-25 WC Quote $122,940 Core Specialty.pdf" at bounding box center [222, 440] width 230 height 14
click at [89, 91] on link "MCCONNELL'S FINE ICE CREAMS LLC" at bounding box center [99, 93] width 163 height 14
